Goal: Feedback & Contribution: Contribute content

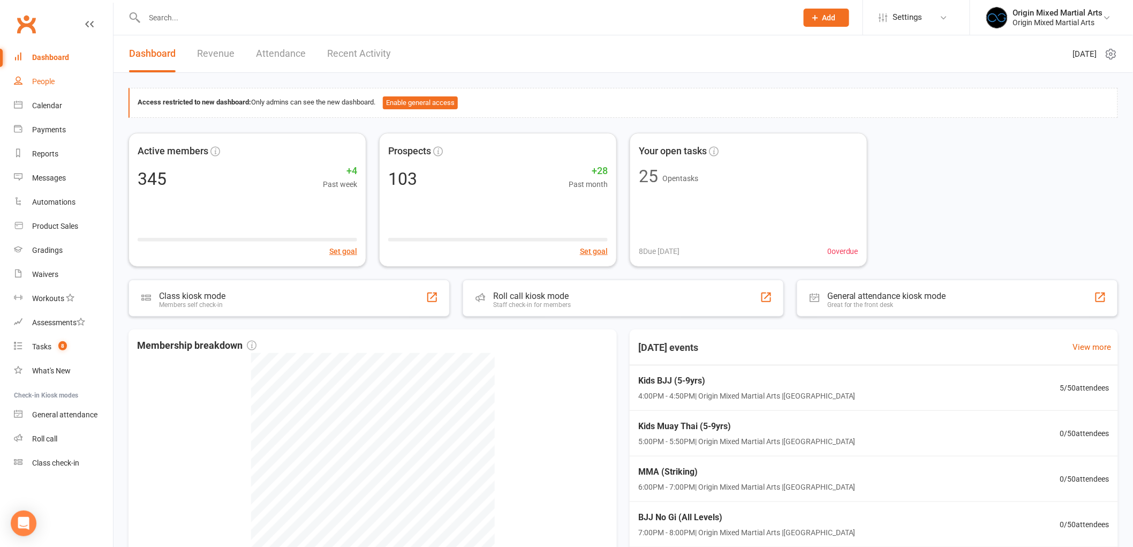
click at [50, 81] on div "People" at bounding box center [43, 81] width 22 height 9
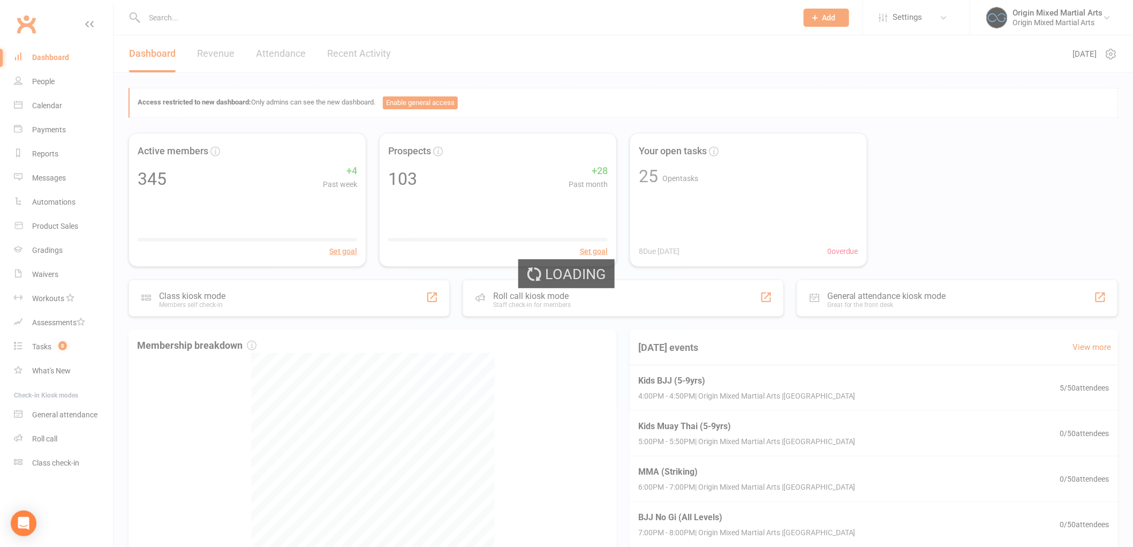
select select "100"
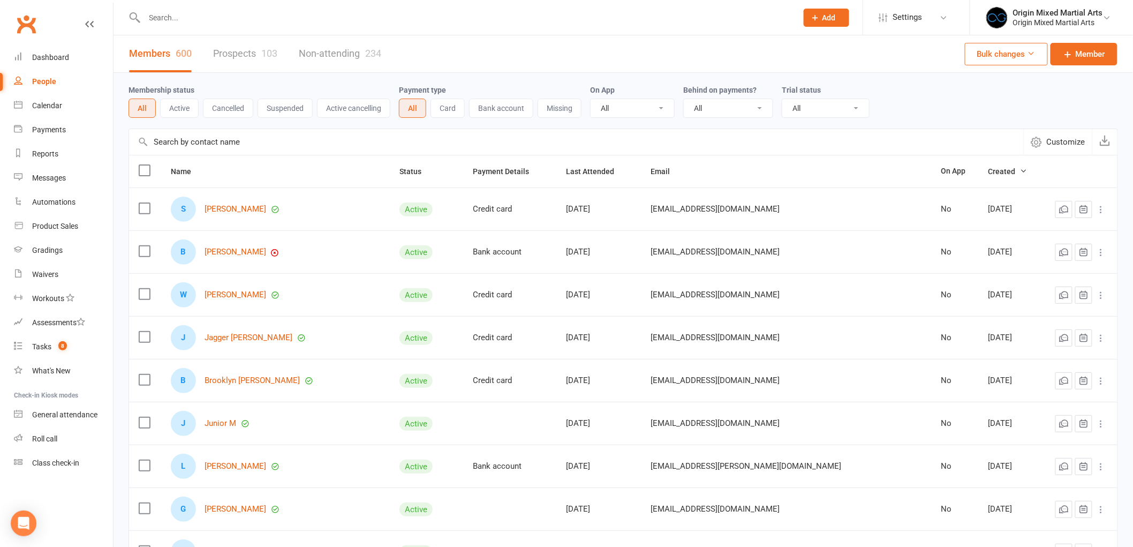
click at [261, 54] on link "Prospects 103" at bounding box center [245, 53] width 64 height 37
click at [276, 54] on div "103" at bounding box center [269, 53] width 16 height 11
click at [279, 59] on div "Members 600 Prospects 103 Non-attending 234" at bounding box center [254, 53] width 283 height 37
click at [228, 56] on link "Prospects 103" at bounding box center [245, 53] width 64 height 37
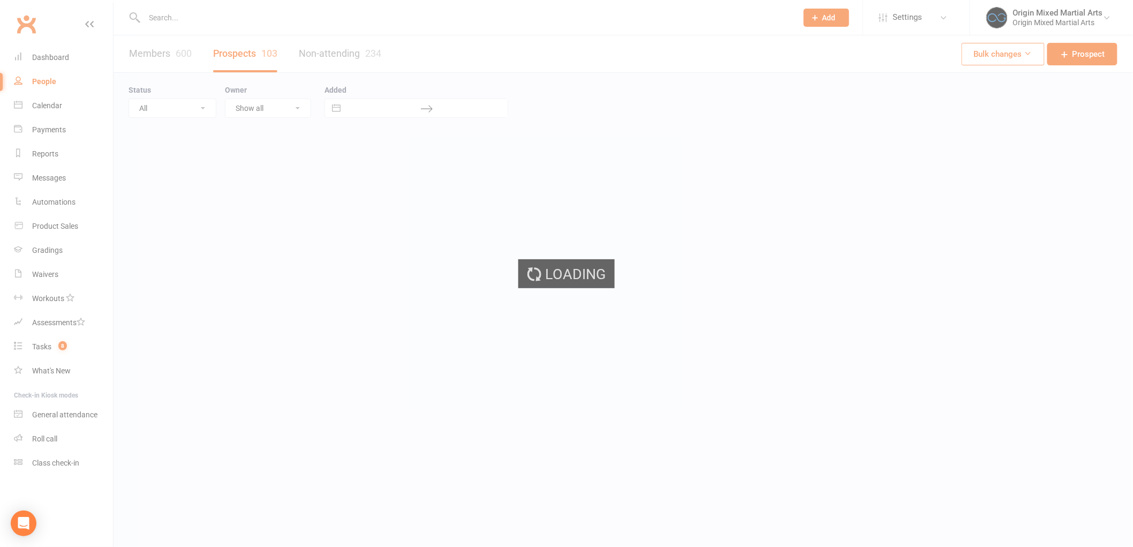
select select "100"
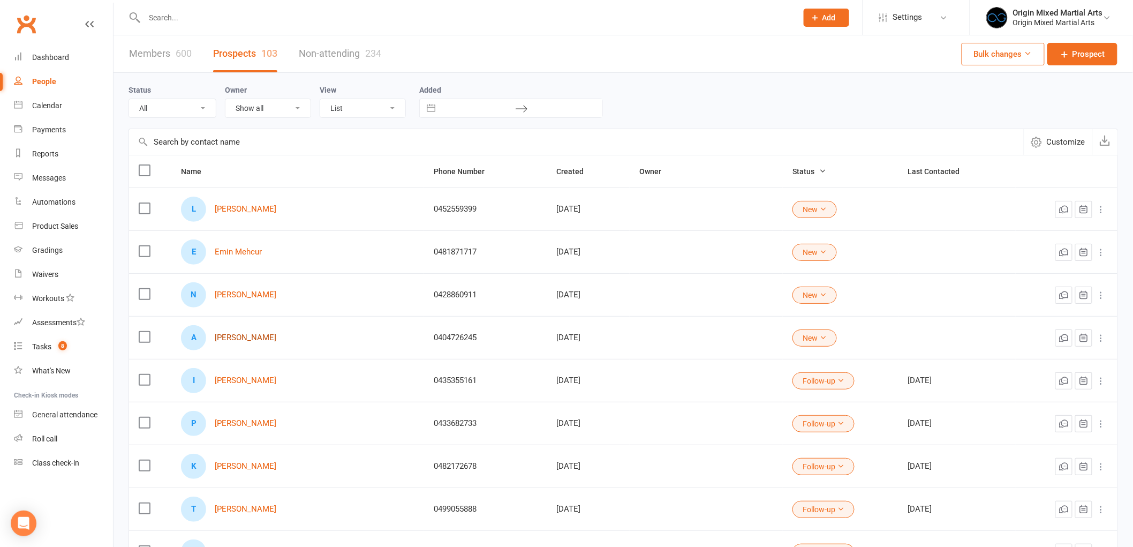
click at [252, 340] on link "[PERSON_NAME]" at bounding box center [246, 337] width 62 height 9
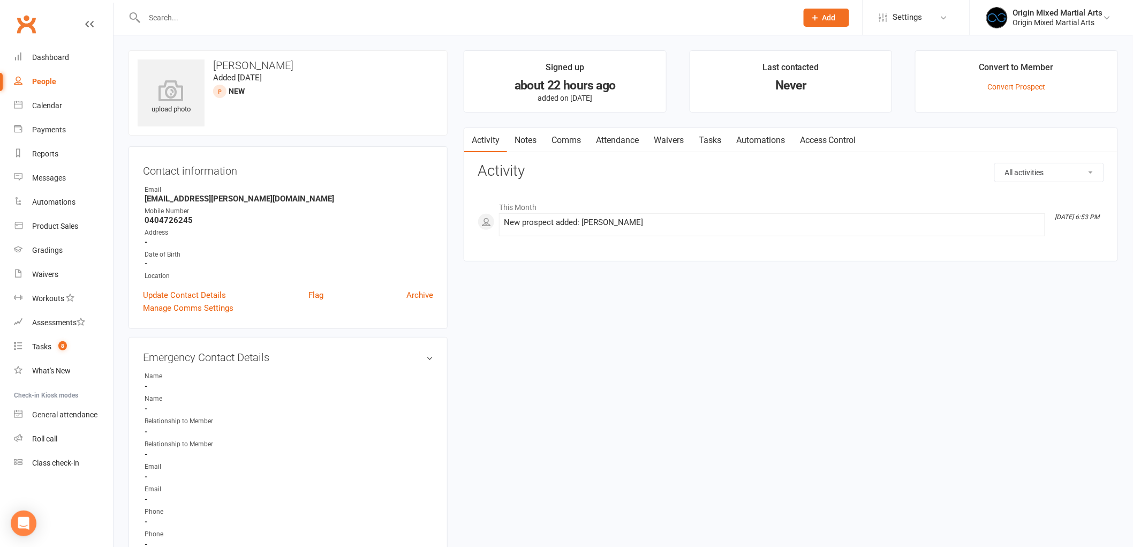
click at [52, 79] on div "People" at bounding box center [44, 81] width 24 height 9
select select "100"
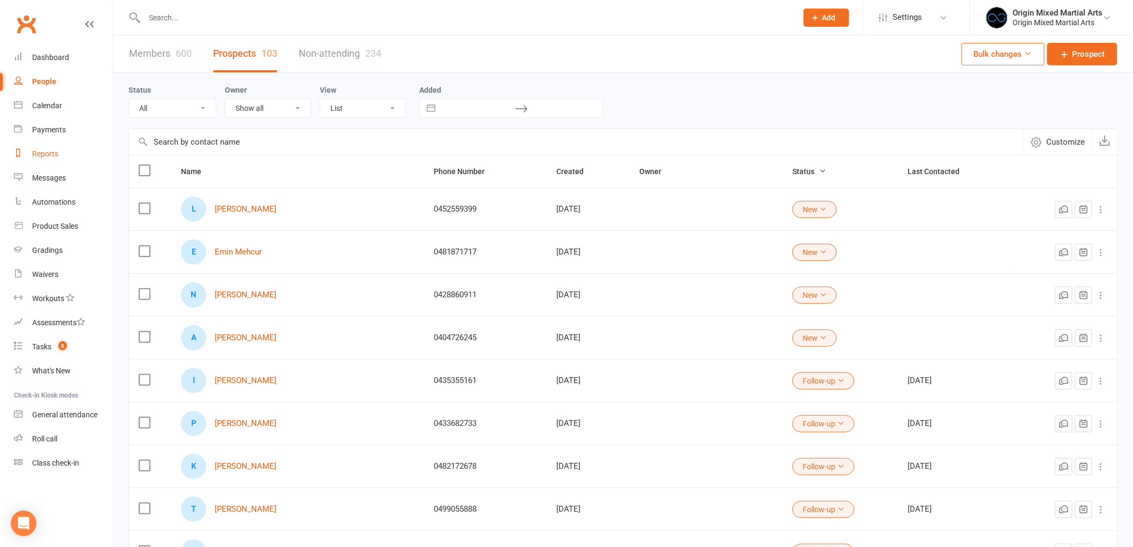
click at [45, 150] on div "Reports" at bounding box center [45, 153] width 26 height 9
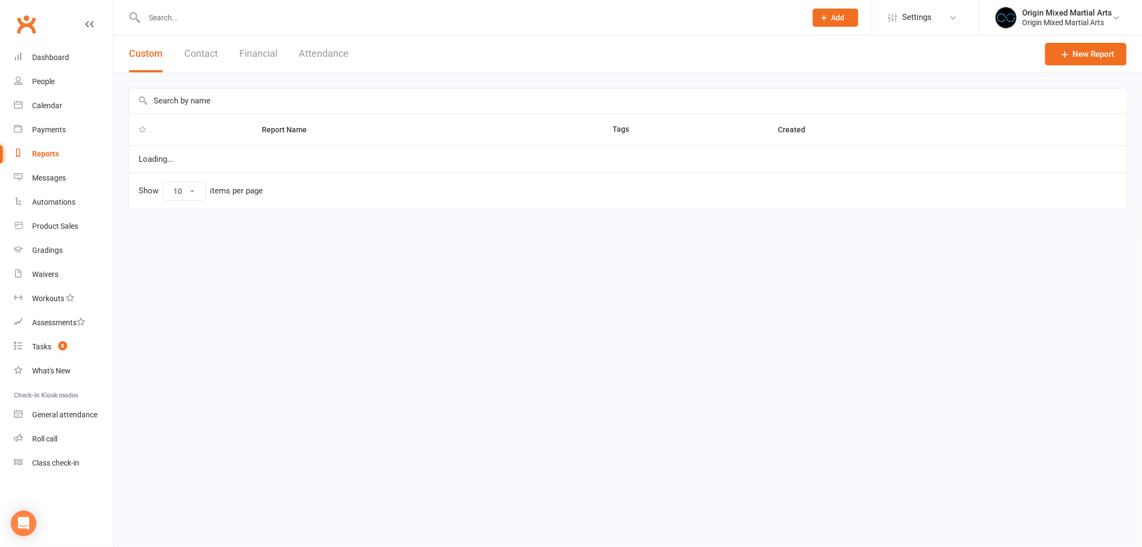
select select "50"
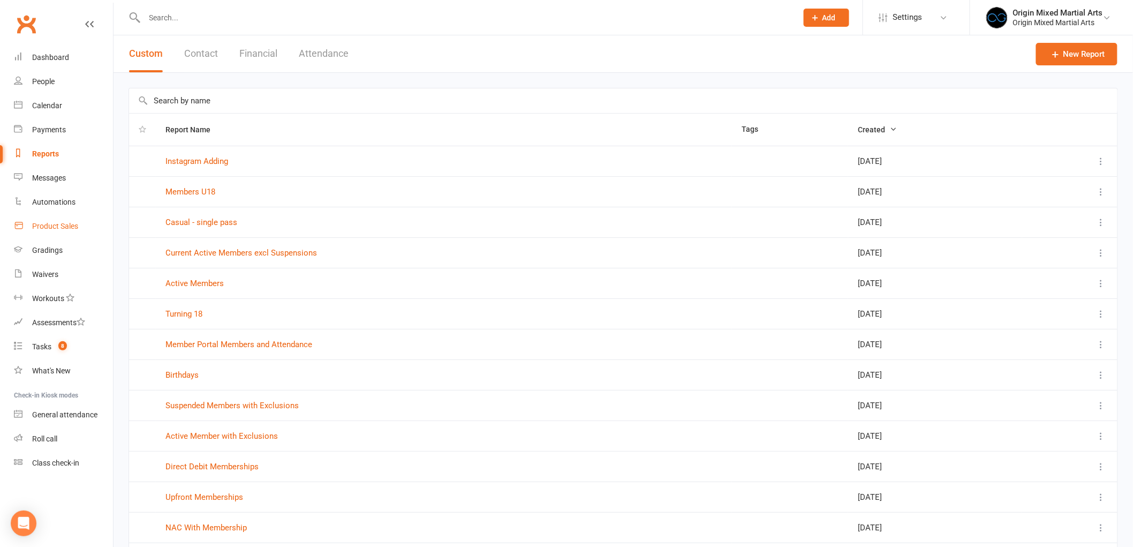
click at [60, 232] on link "Product Sales" at bounding box center [63, 226] width 99 height 24
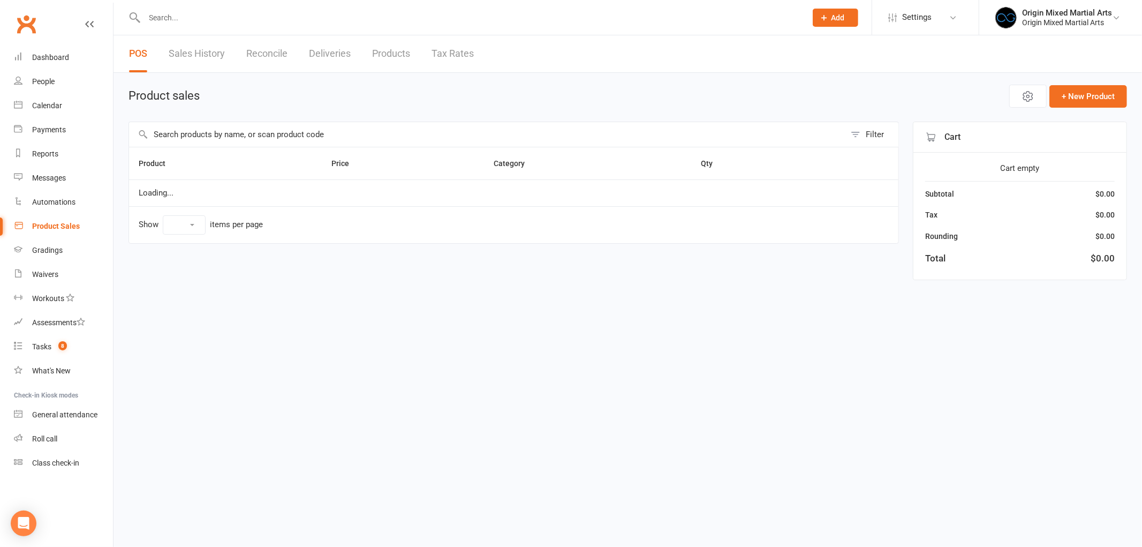
select select "10"
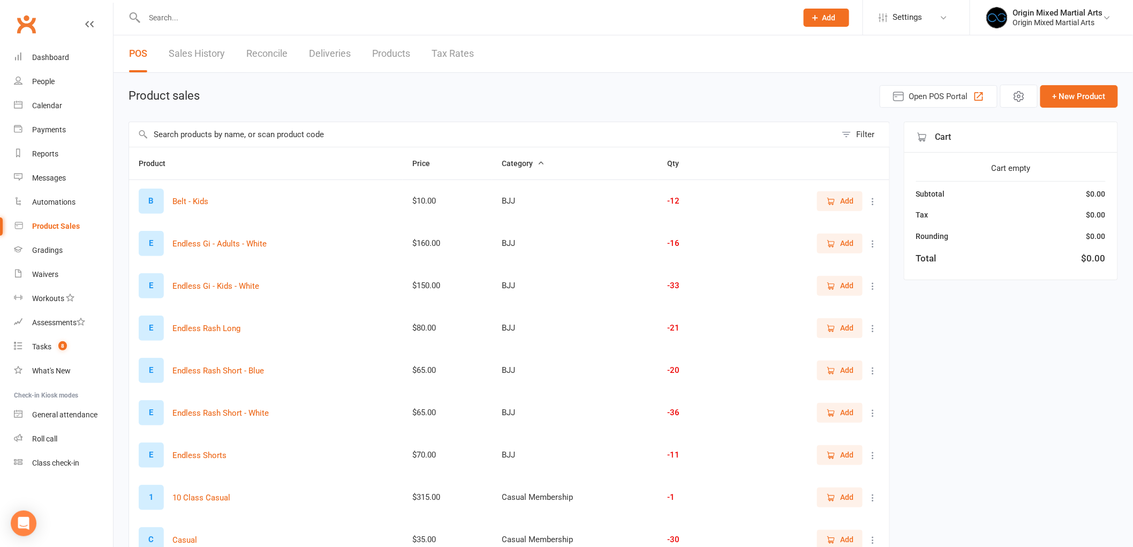
click at [214, 47] on link "Sales History" at bounding box center [197, 53] width 56 height 37
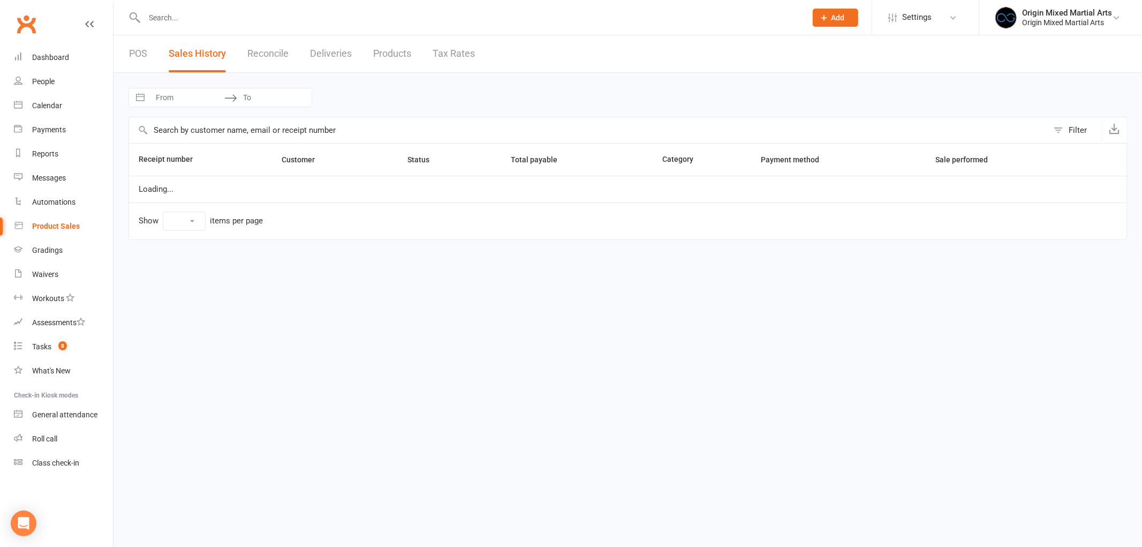
select select "25"
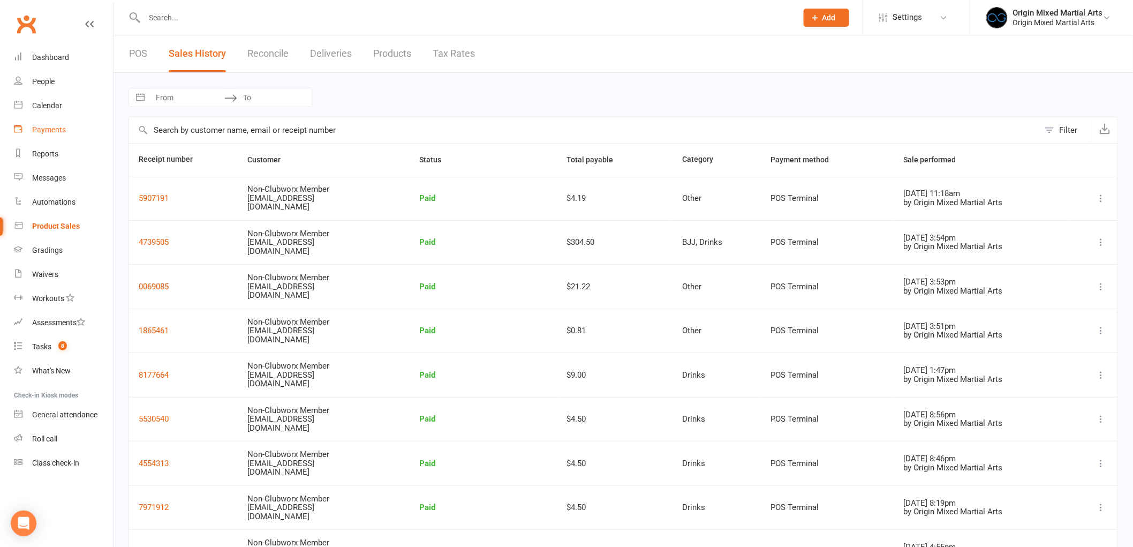
click at [50, 123] on link "Payments" at bounding box center [63, 130] width 99 height 24
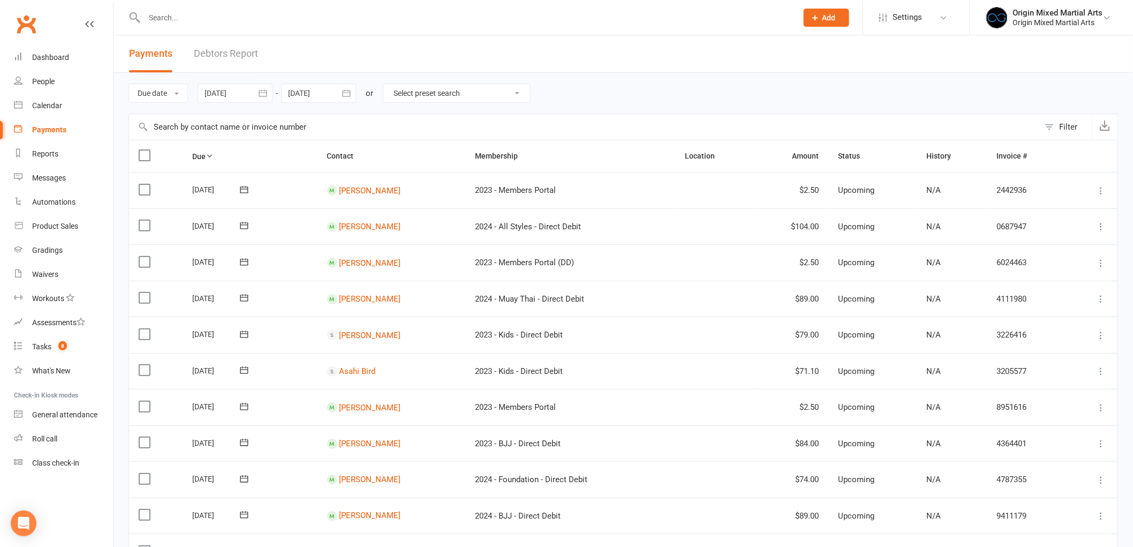
click at [343, 95] on icon "button" at bounding box center [346, 93] width 11 height 11
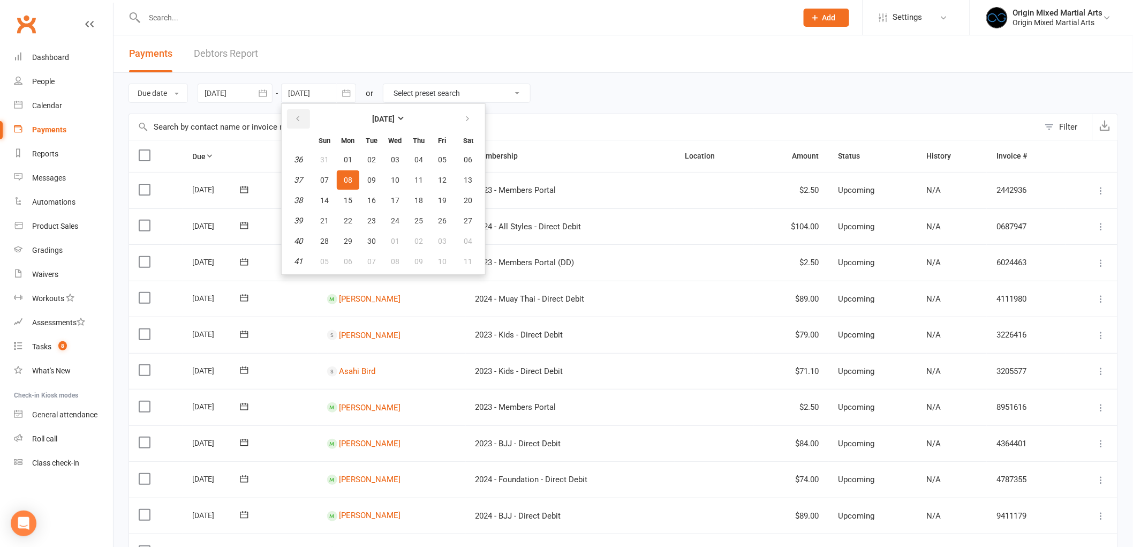
click at [305, 116] on button "button" at bounding box center [298, 118] width 23 height 19
click at [344, 196] on span "11" at bounding box center [348, 200] width 9 height 9
type input "[DATE]"
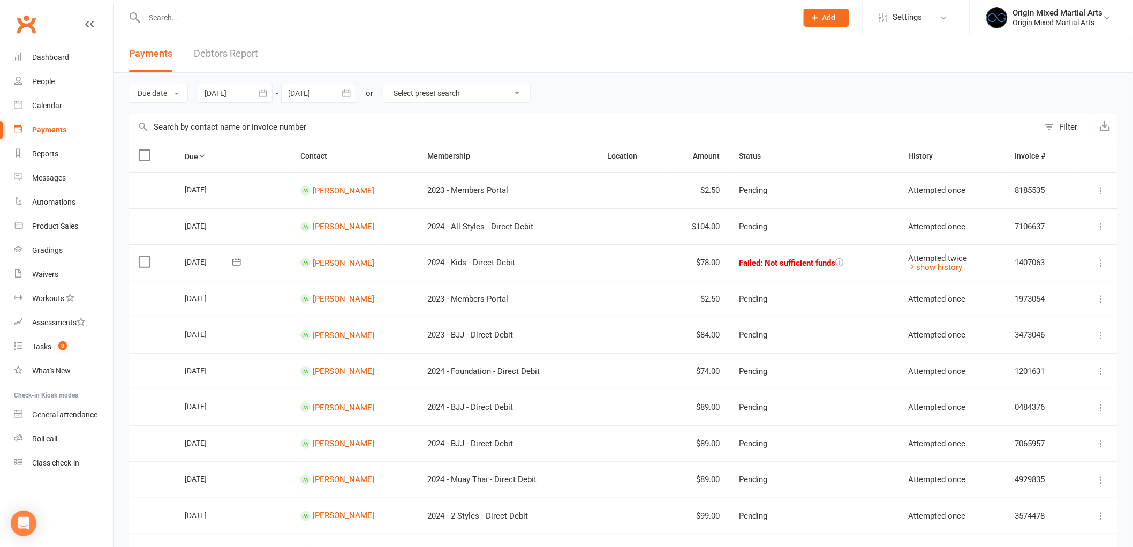
click at [261, 95] on icon "button" at bounding box center [263, 93] width 11 height 11
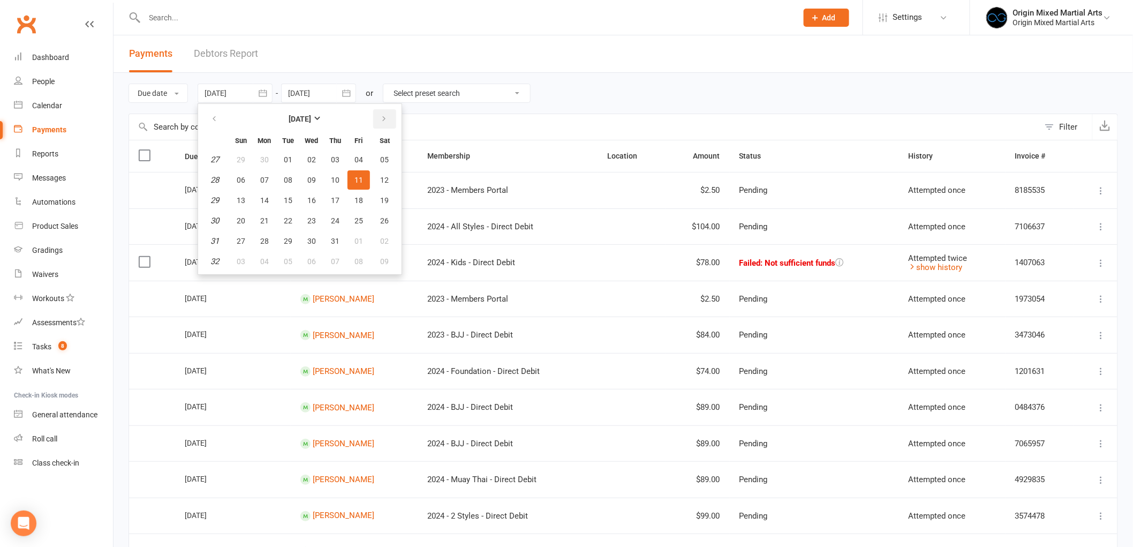
click at [378, 123] on button "button" at bounding box center [384, 118] width 23 height 19
click at [266, 187] on button "04" at bounding box center [264, 179] width 22 height 19
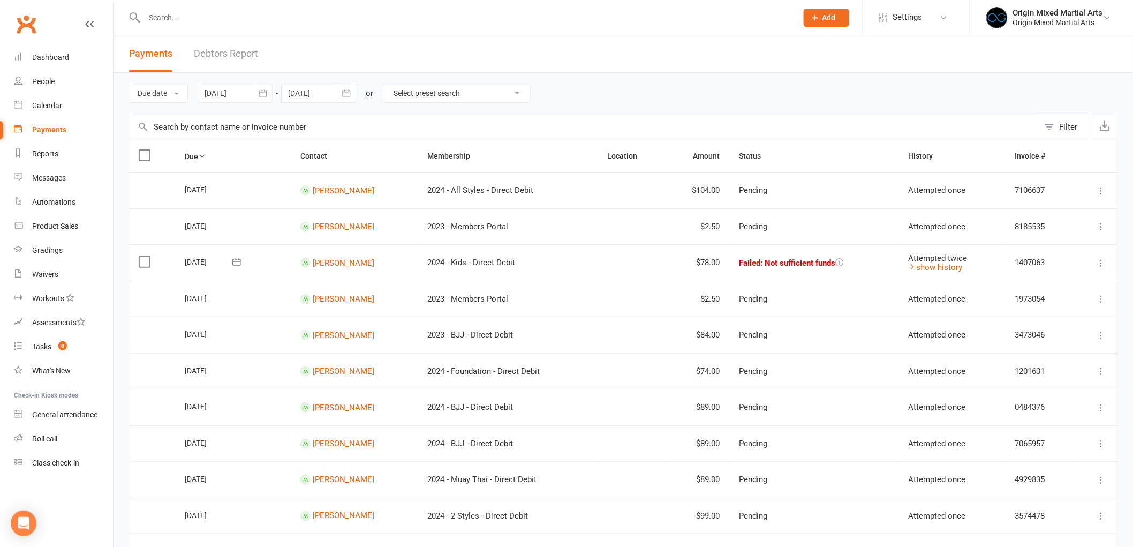
click at [260, 93] on icon "button" at bounding box center [263, 93] width 11 height 11
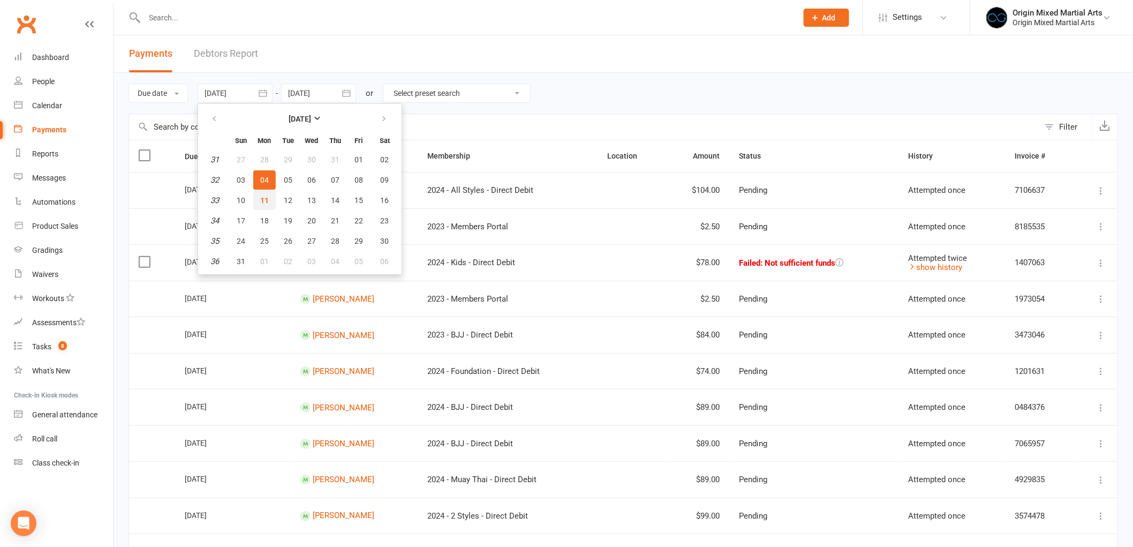
click at [261, 197] on span "11" at bounding box center [264, 200] width 9 height 9
type input "[DATE]"
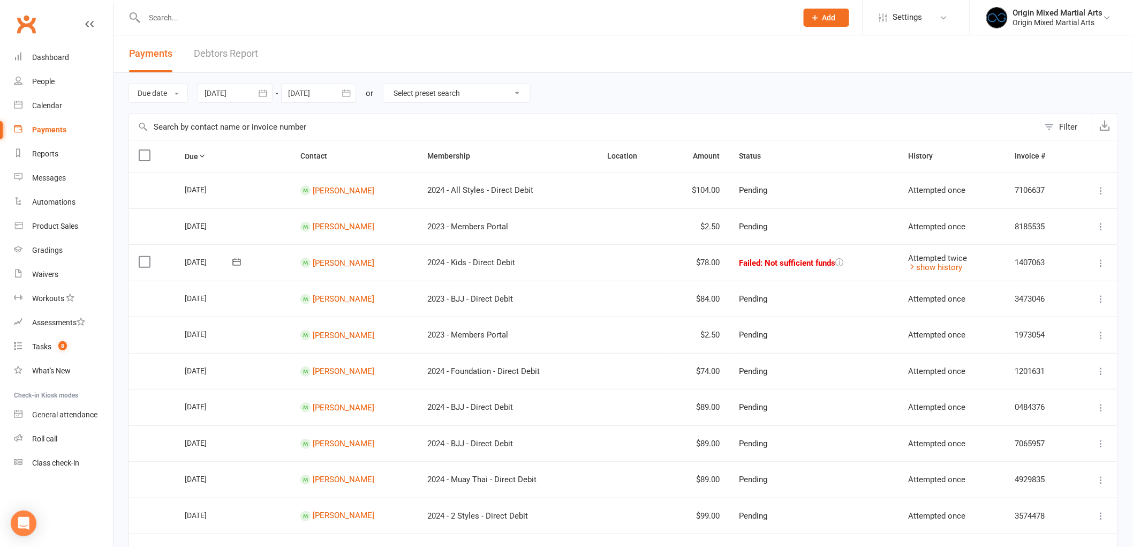
click at [452, 94] on select "Select preset search All failures All skipped payments All pending payments Suc…" at bounding box center [456, 93] width 147 height 18
click at [559, 79] on div "Due date Due date Date paid Date failed Date settled [DATE] [DATE] Sun Mon Tue …" at bounding box center [622, 93] width 989 height 41
click at [72, 142] on ul "Dashboard People Calendar Payments Reports Messages Automations Product Sales G…" at bounding box center [56, 260] width 113 height 429
click at [51, 152] on div "Reports" at bounding box center [45, 153] width 26 height 9
select select "50"
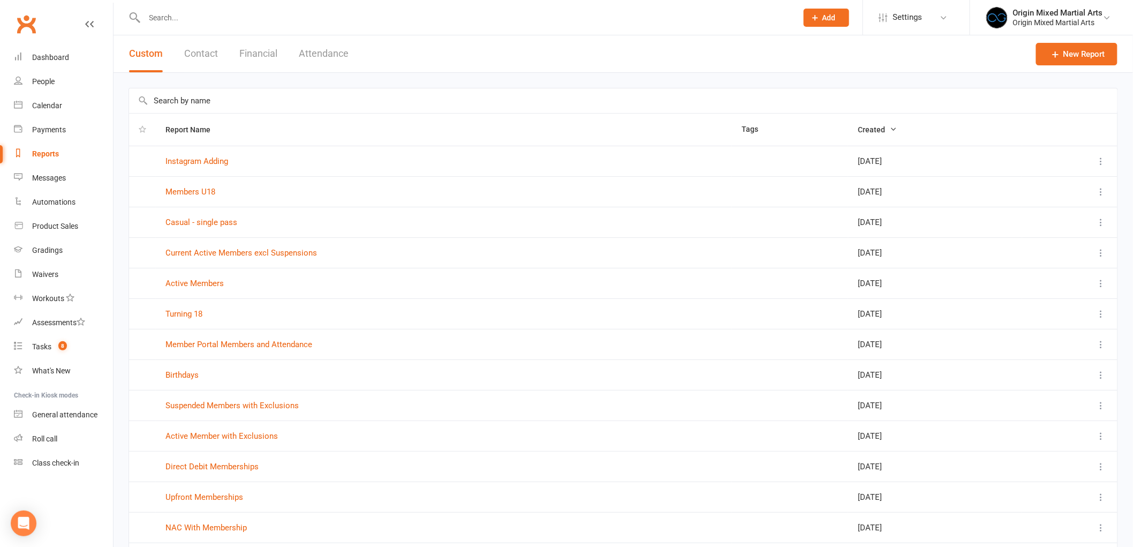
click at [270, 57] on button "Financial" at bounding box center [258, 53] width 38 height 37
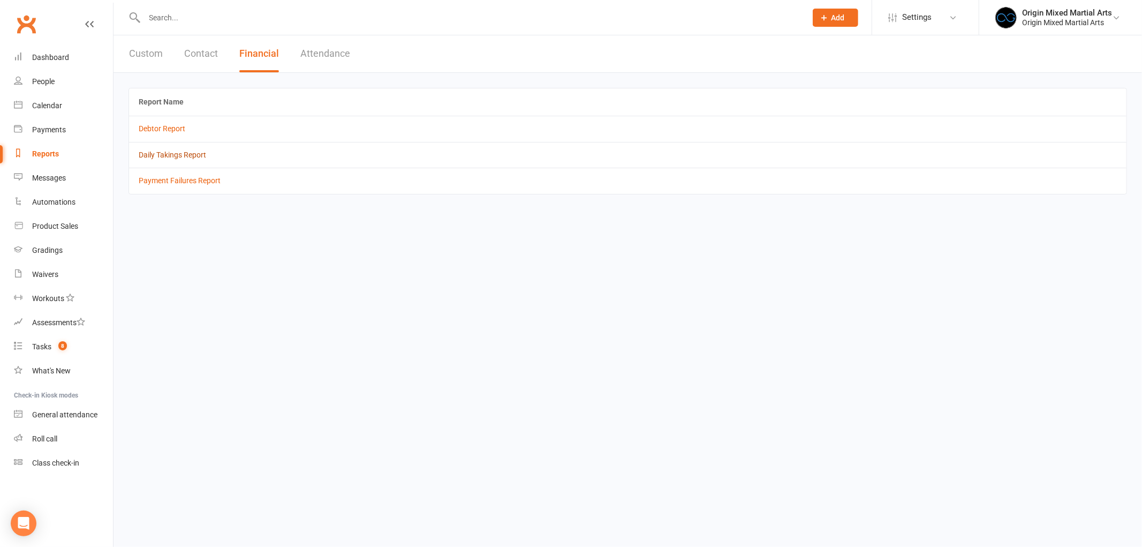
click at [162, 156] on link "Daily Takings Report" at bounding box center [172, 154] width 67 height 9
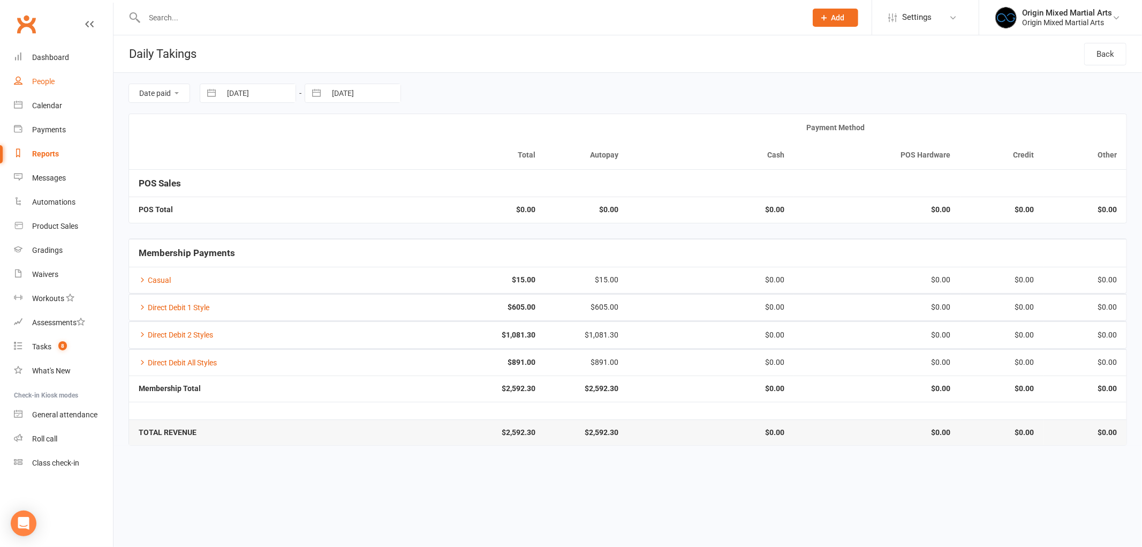
click at [57, 87] on link "People" at bounding box center [63, 82] width 99 height 24
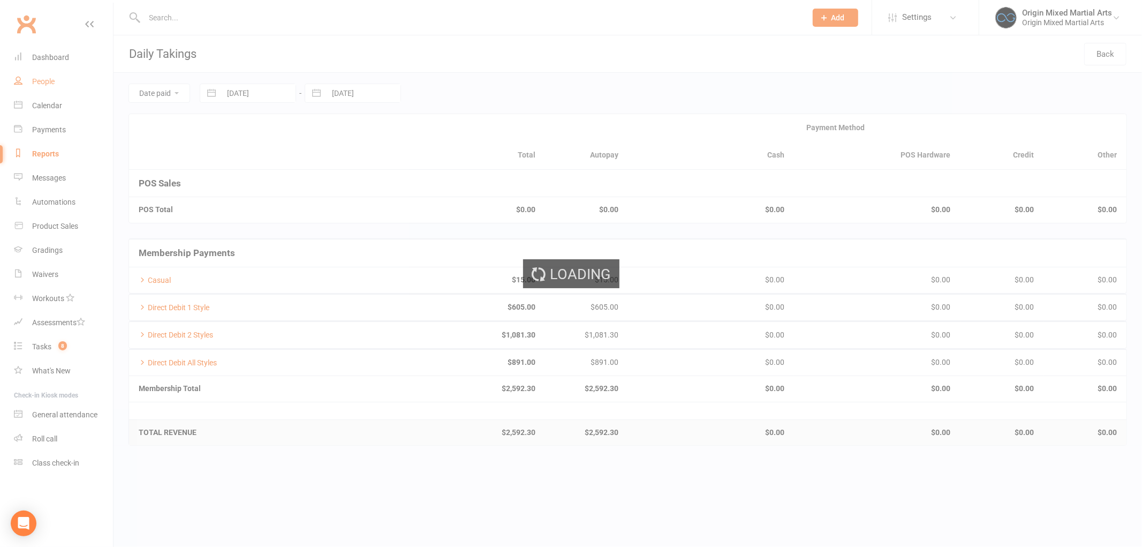
select select "100"
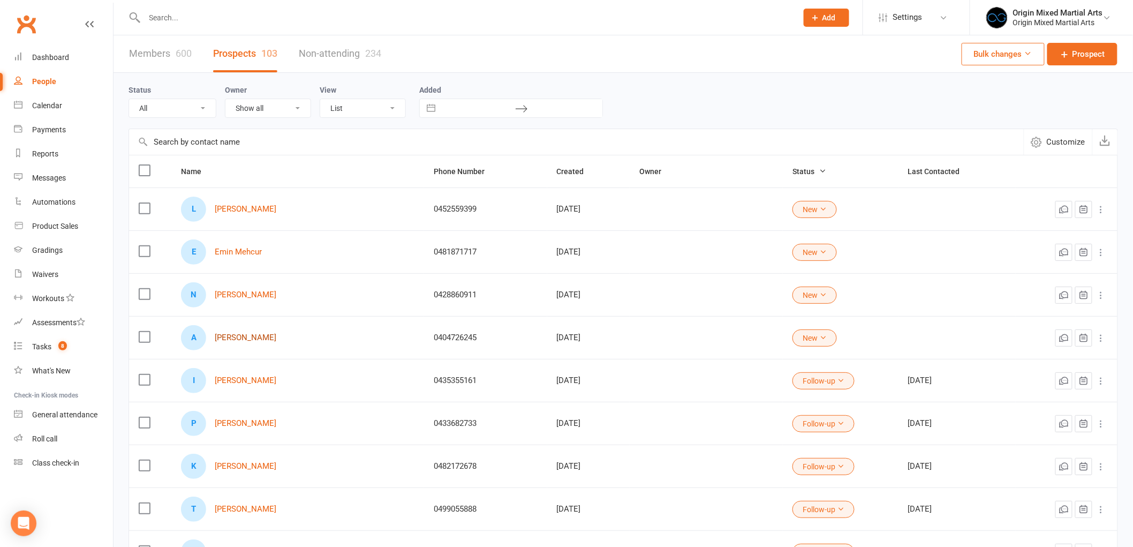
click at [231, 340] on link "[PERSON_NAME]" at bounding box center [246, 337] width 62 height 9
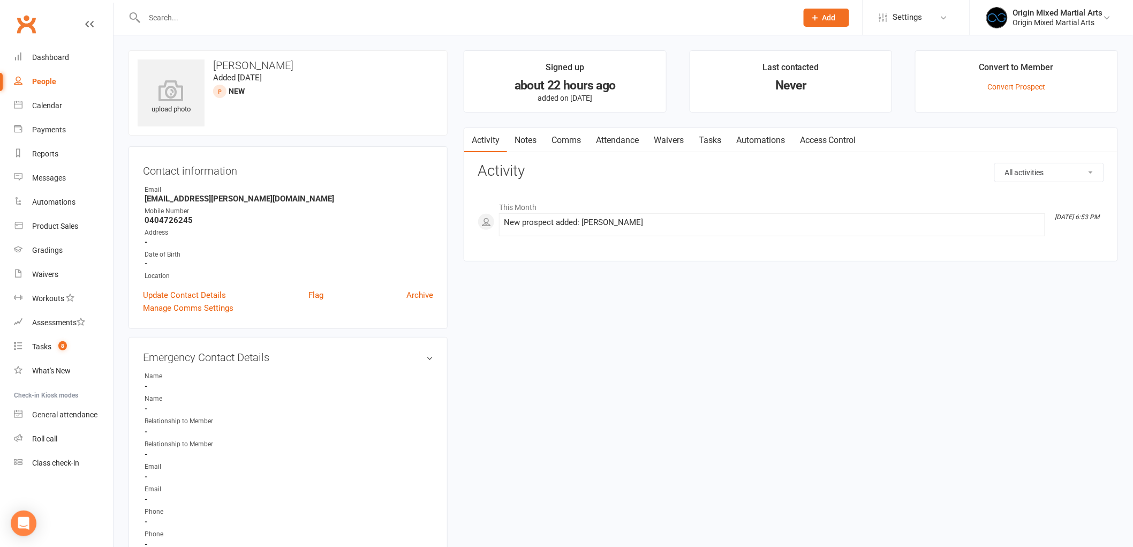
click at [511, 135] on link "Notes" at bounding box center [525, 140] width 37 height 25
click at [1052, 165] on button "+ New Note" at bounding box center [1075, 172] width 57 height 19
click at [761, 222] on input "text" at bounding box center [791, 216] width 626 height 22
type input "Contacted [DATE] GB"
type textarea "Left VM"
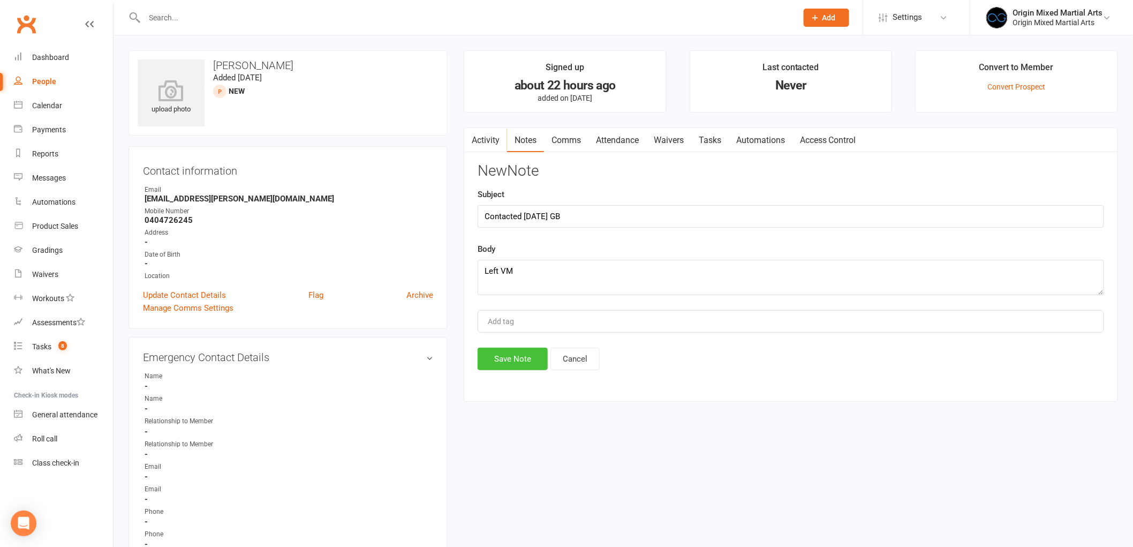
click at [522, 363] on button "Save Note" at bounding box center [513, 358] width 70 height 22
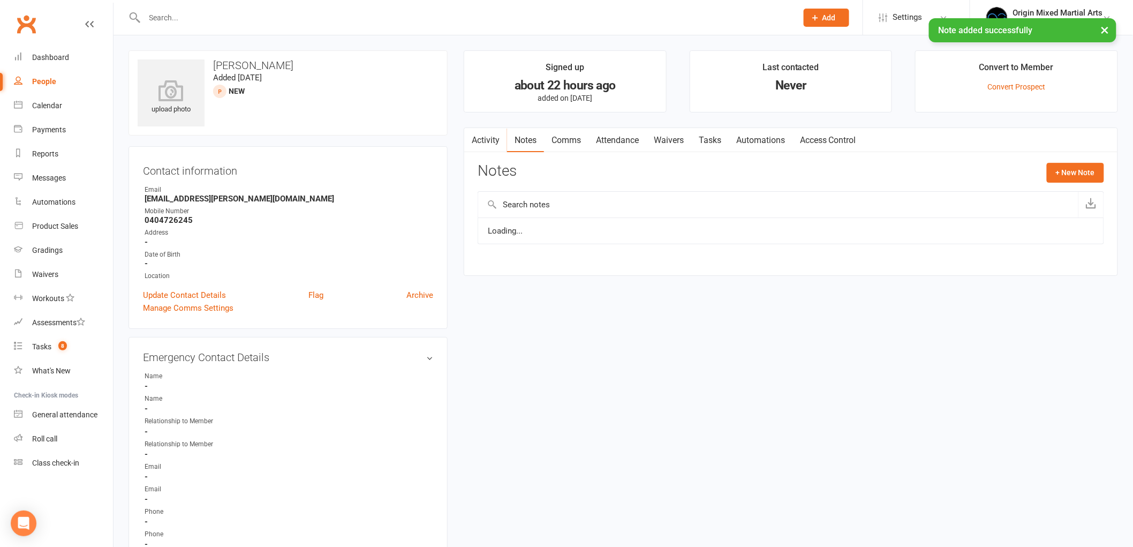
click at [39, 86] on link "People" at bounding box center [63, 82] width 99 height 24
select select "100"
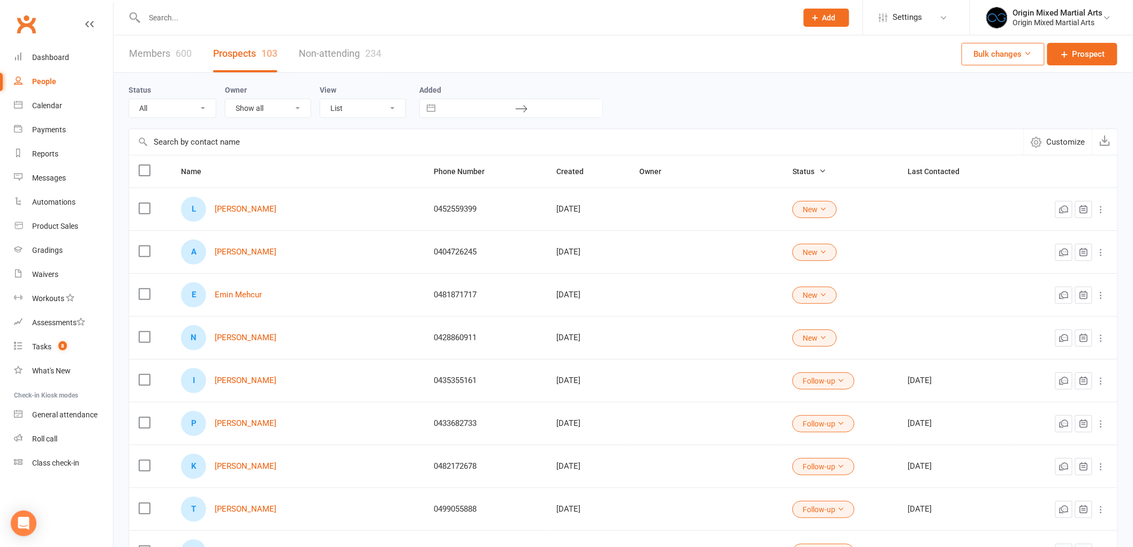
click at [816, 252] on button "New" at bounding box center [814, 252] width 44 height 17
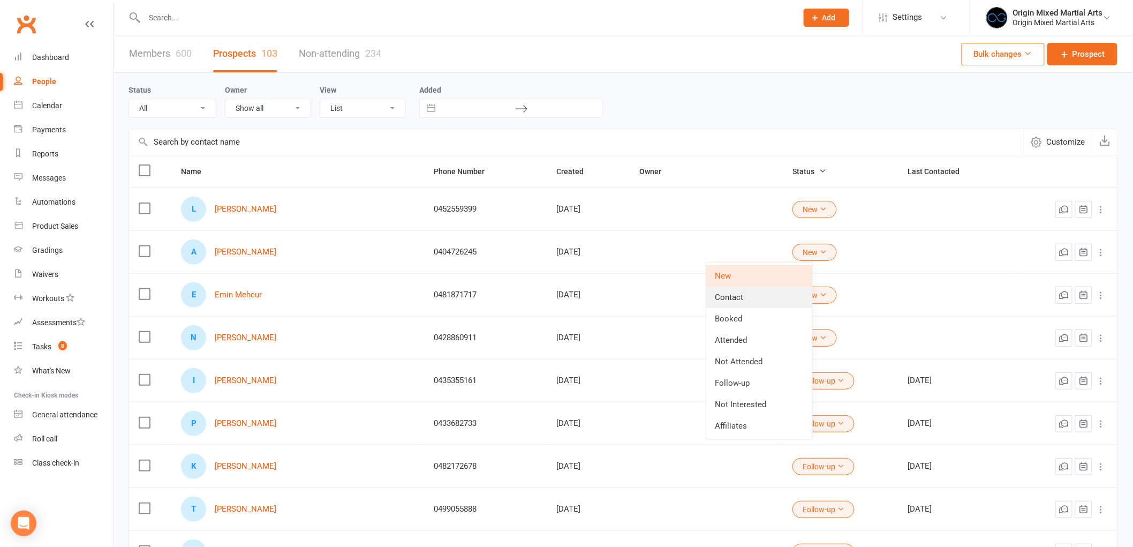
click at [735, 297] on link "Contact" at bounding box center [759, 296] width 106 height 21
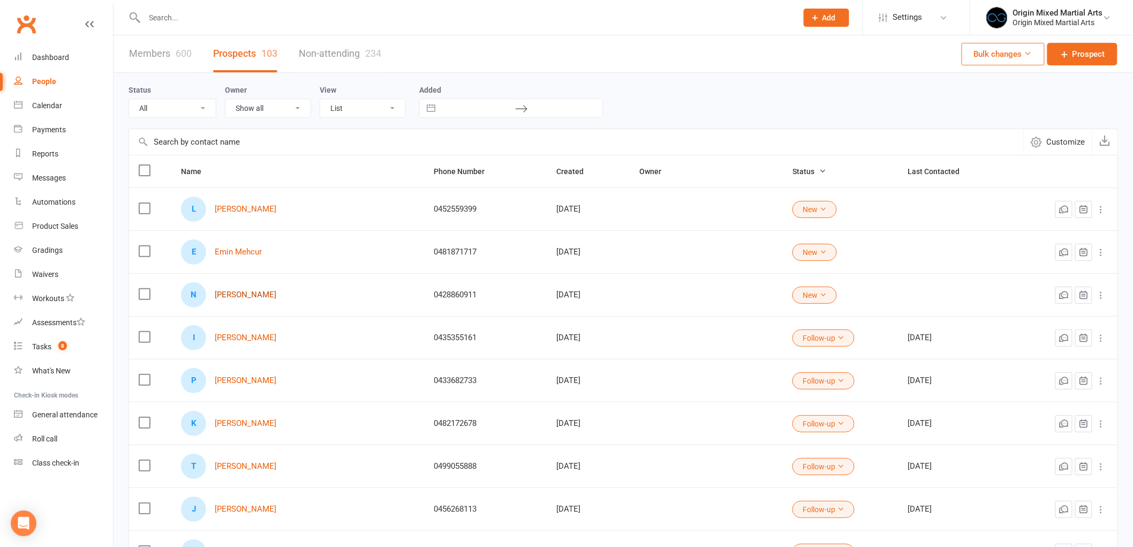
click at [258, 294] on link "[PERSON_NAME]" at bounding box center [246, 294] width 62 height 9
